Goal: Task Accomplishment & Management: Complete application form

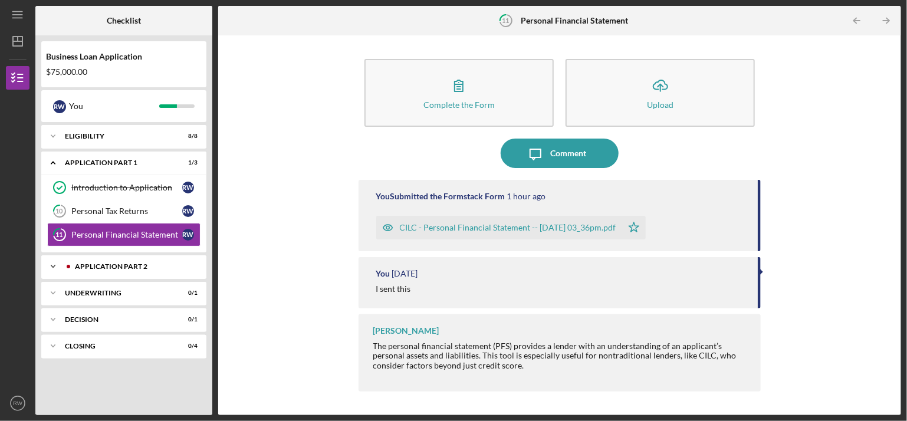
click at [173, 264] on div "Application Part 2" at bounding box center [133, 266] width 117 height 7
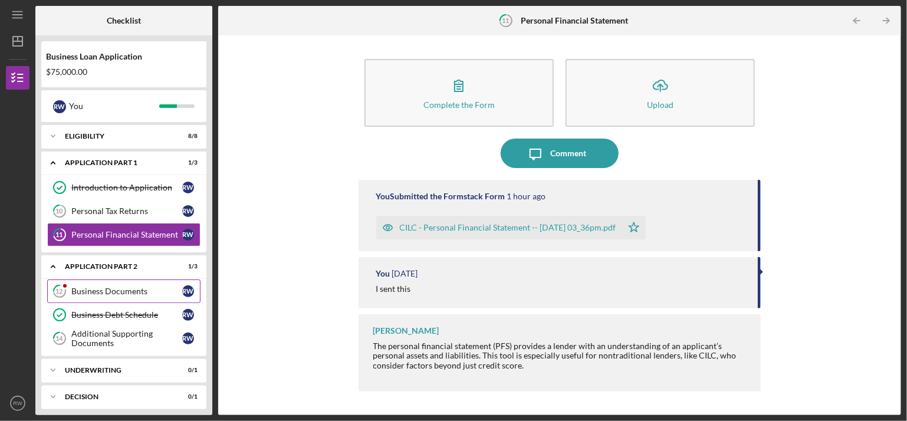
click at [179, 288] on div "Business Documents" at bounding box center [126, 291] width 111 height 9
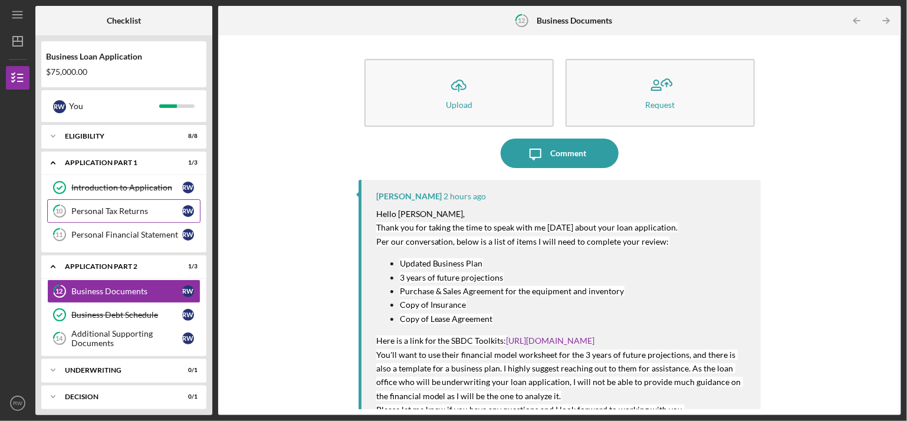
click at [178, 207] on div "Personal Tax Returns" at bounding box center [126, 210] width 111 height 9
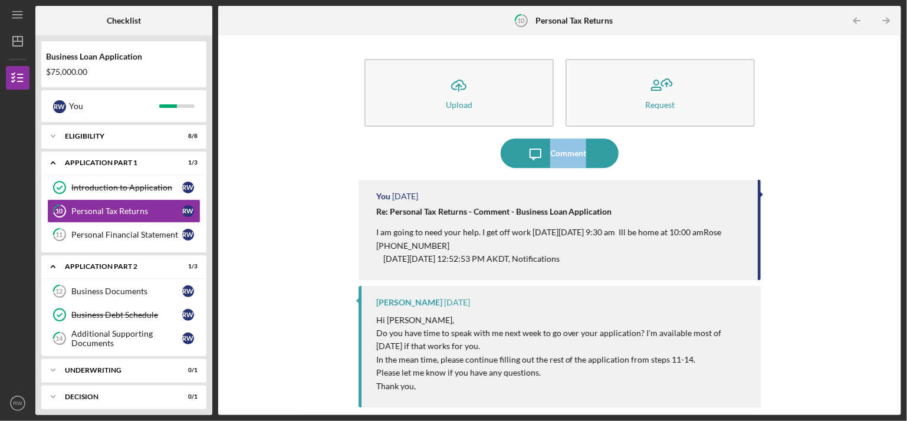
drag, startPoint x: 891, startPoint y: 125, endPoint x: 898, endPoint y: 170, distance: 45.9
click at [898, 170] on div "Icon/Upload Upload Request Icon/Message Comment You [DATE] Re: Personal Tax Ret…" at bounding box center [559, 225] width 683 height 380
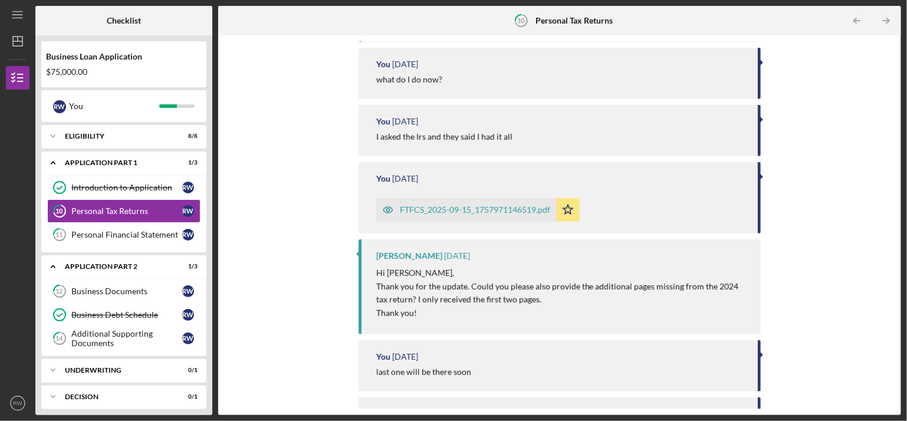
scroll to position [367, 0]
click at [567, 206] on icon "Icon/Star" at bounding box center [568, 208] width 24 height 24
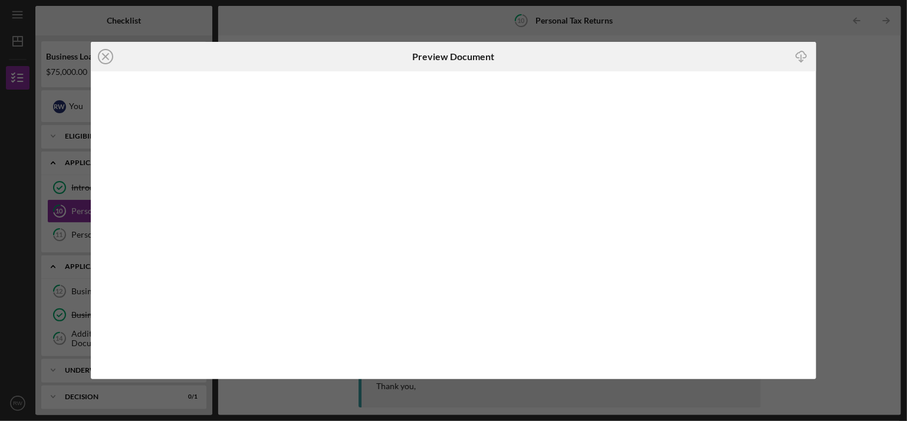
scroll to position [350, 0]
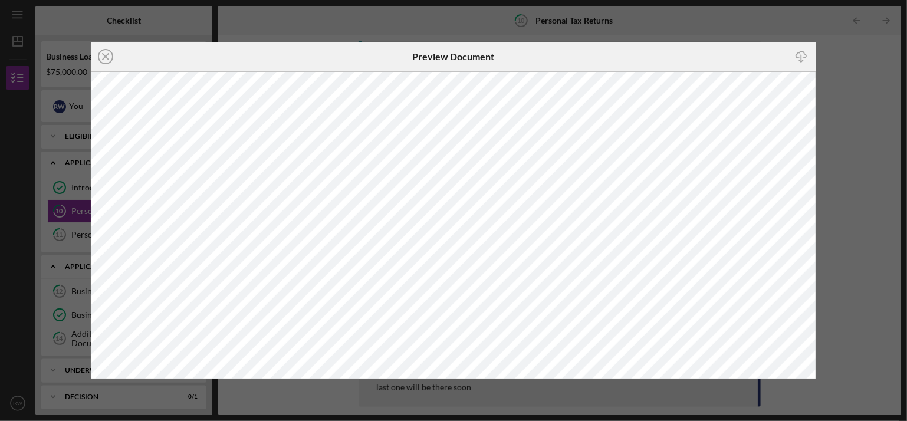
click at [860, 259] on div "Icon/Close Preview Document Icon/Download" at bounding box center [453, 210] width 907 height 421
